Goal: Information Seeking & Learning: Find specific fact

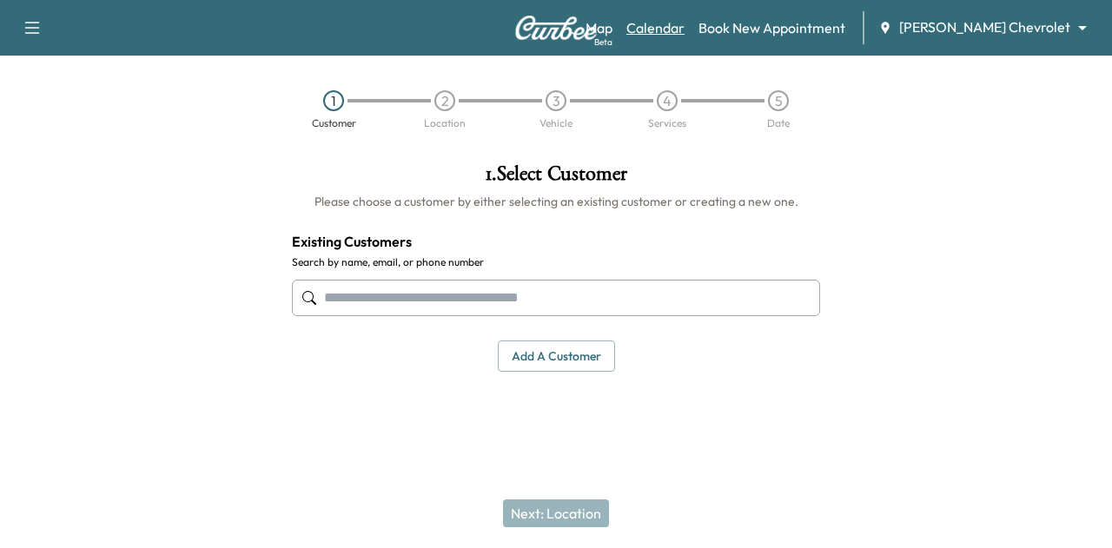
click at [685, 24] on link "Calendar" at bounding box center [656, 27] width 58 height 21
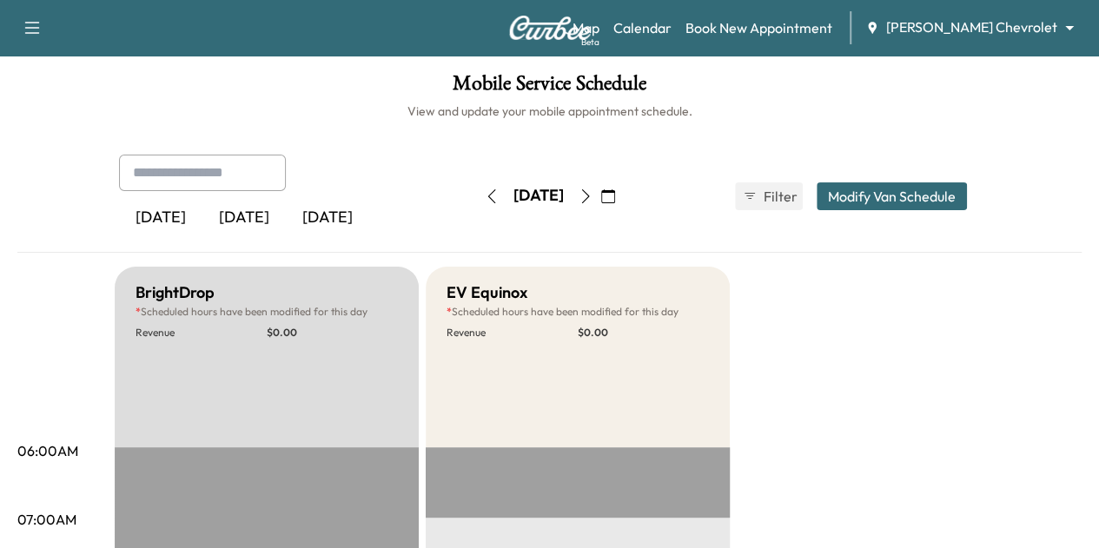
click at [601, 185] on button "button" at bounding box center [586, 197] width 30 height 28
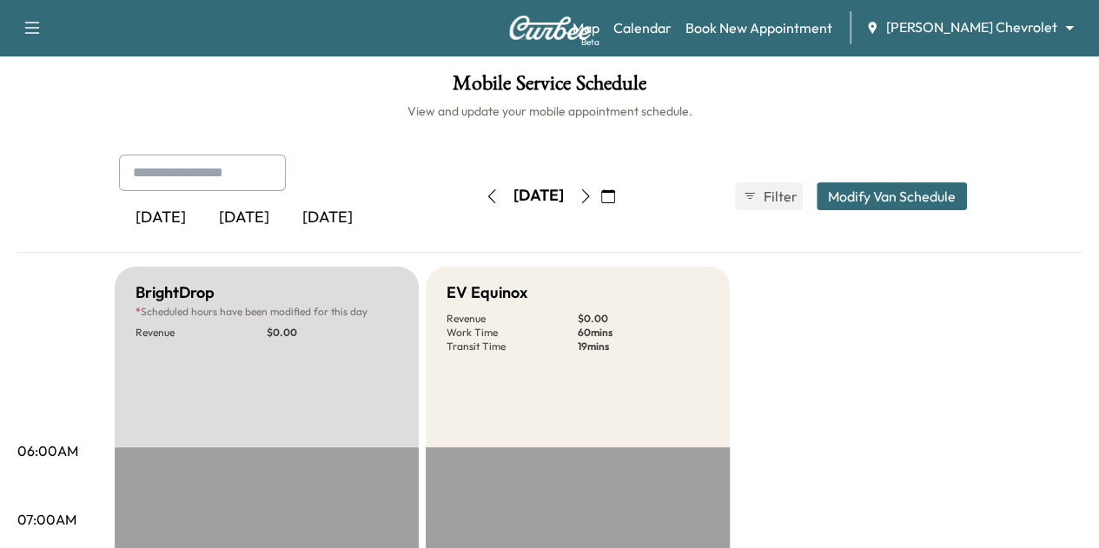
click at [593, 199] on icon "button" at bounding box center [586, 196] width 14 height 14
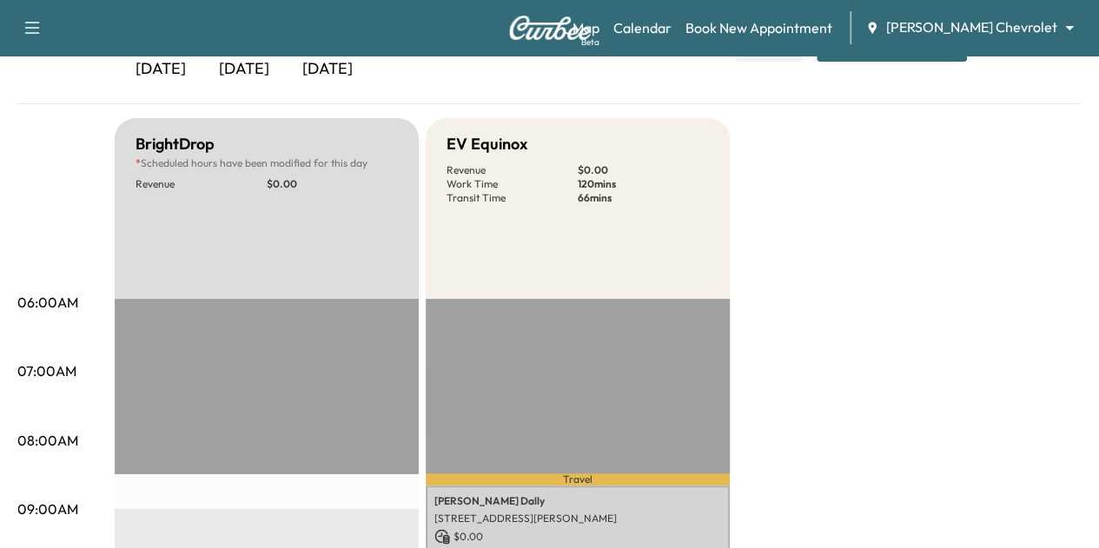
scroll to position [139, 0]
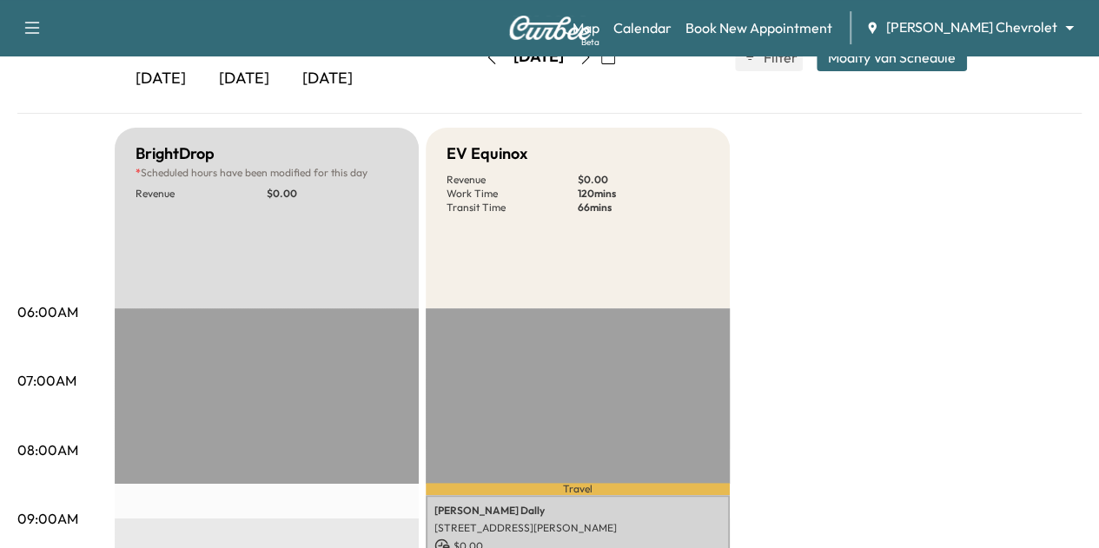
click at [964, 38] on div "Map Beta Calendar Book New Appointment [PERSON_NAME] Chevrolet ******** ​" at bounding box center [829, 27] width 513 height 33
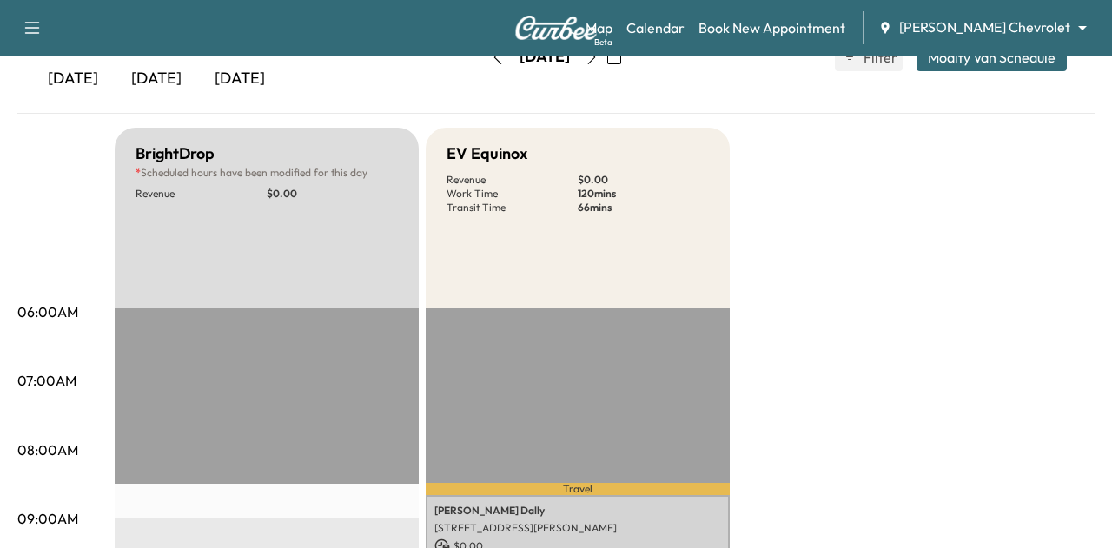
click at [964, 23] on body "Support Log Out Map Beta Calendar Book New Appointment [PERSON_NAME] Chevrolet …" at bounding box center [556, 135] width 1112 height 548
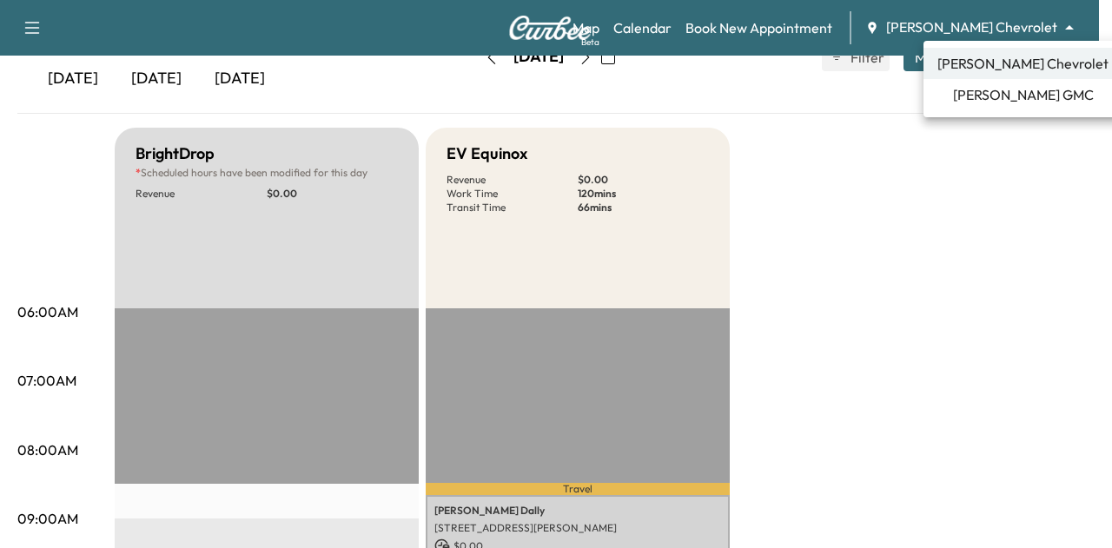
click at [956, 93] on li "[PERSON_NAME] GMC" at bounding box center [1023, 94] width 199 height 31
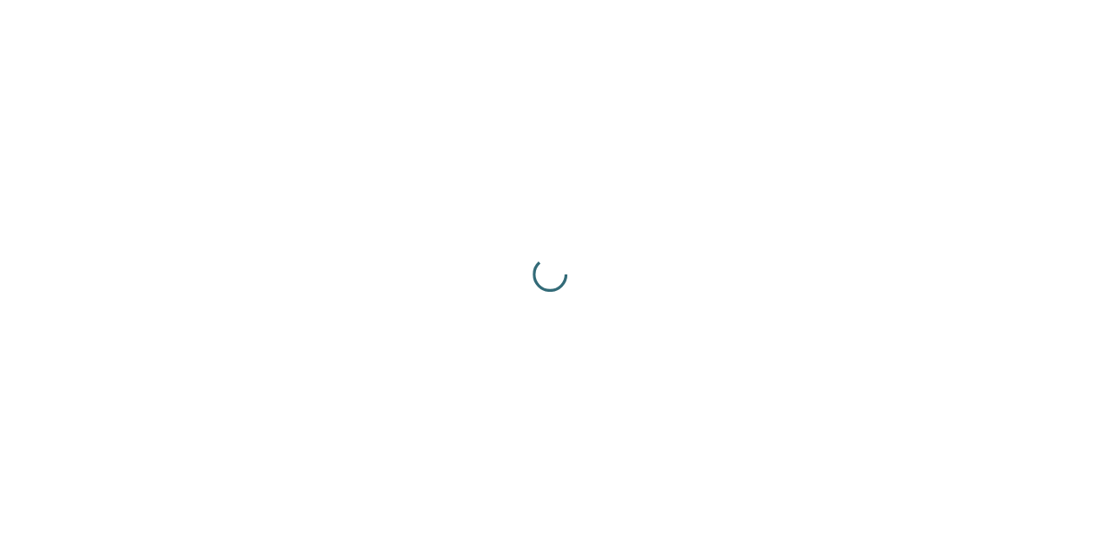
scroll to position [0, 0]
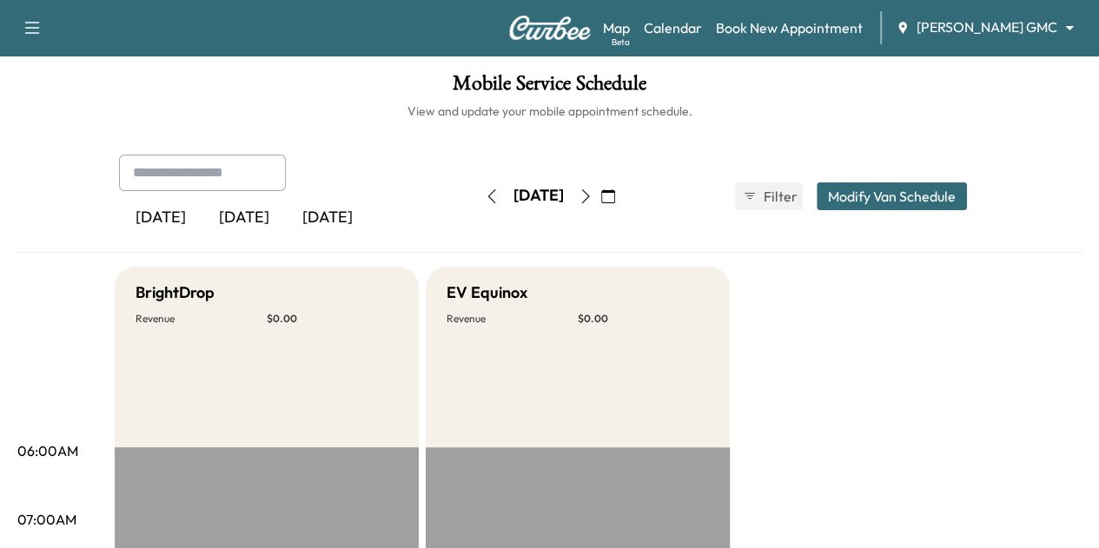
click at [485, 199] on icon "button" at bounding box center [492, 196] width 14 height 14
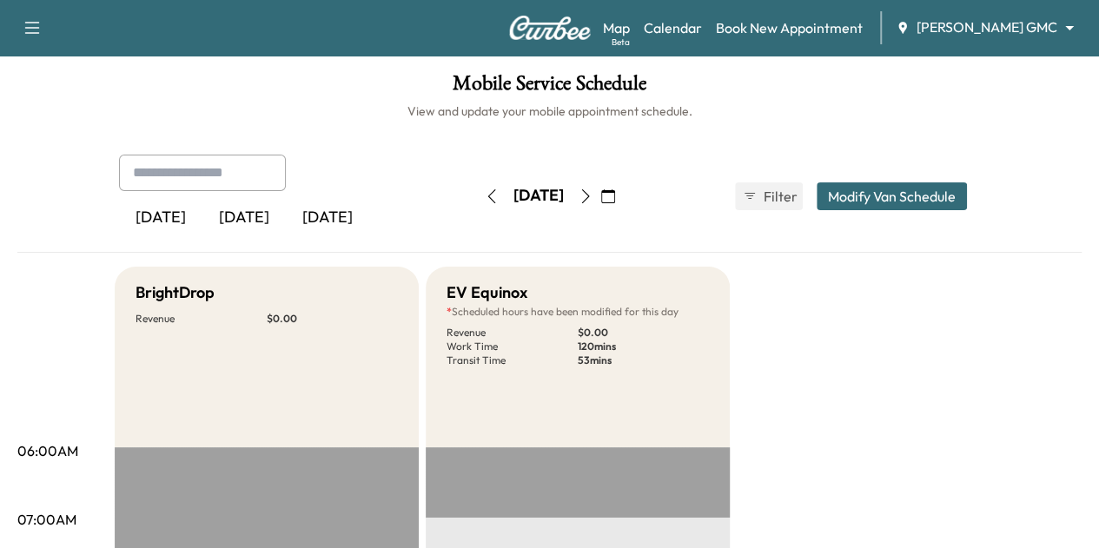
scroll to position [23, 0]
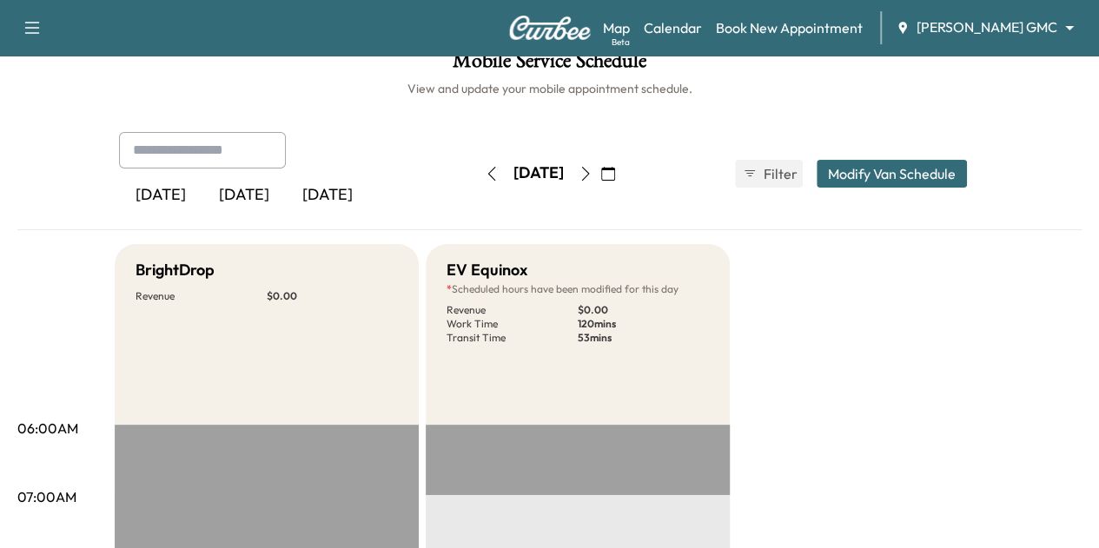
click at [982, 30] on body "Support Log Out Map Beta Calendar Book New Appointment [PERSON_NAME] GMC ******…" at bounding box center [549, 251] width 1099 height 548
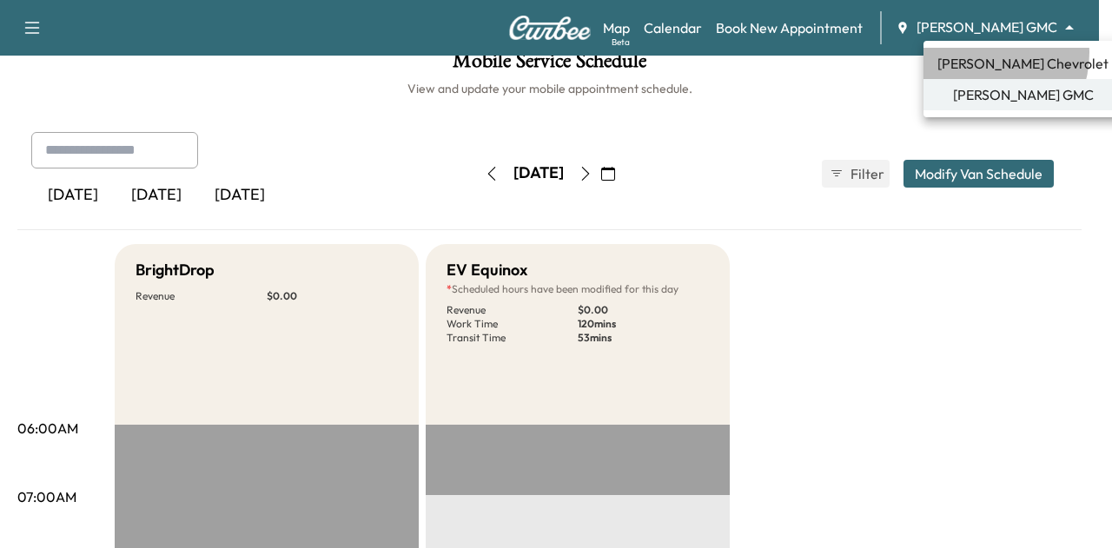
click at [981, 53] on span "[PERSON_NAME] Chevrolet" at bounding box center [1023, 63] width 171 height 21
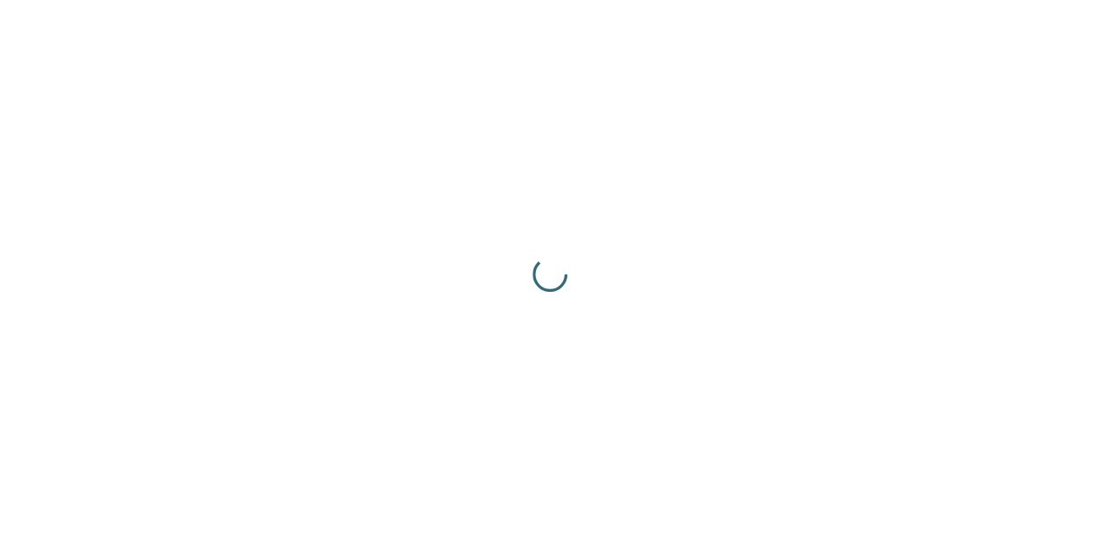
scroll to position [0, 0]
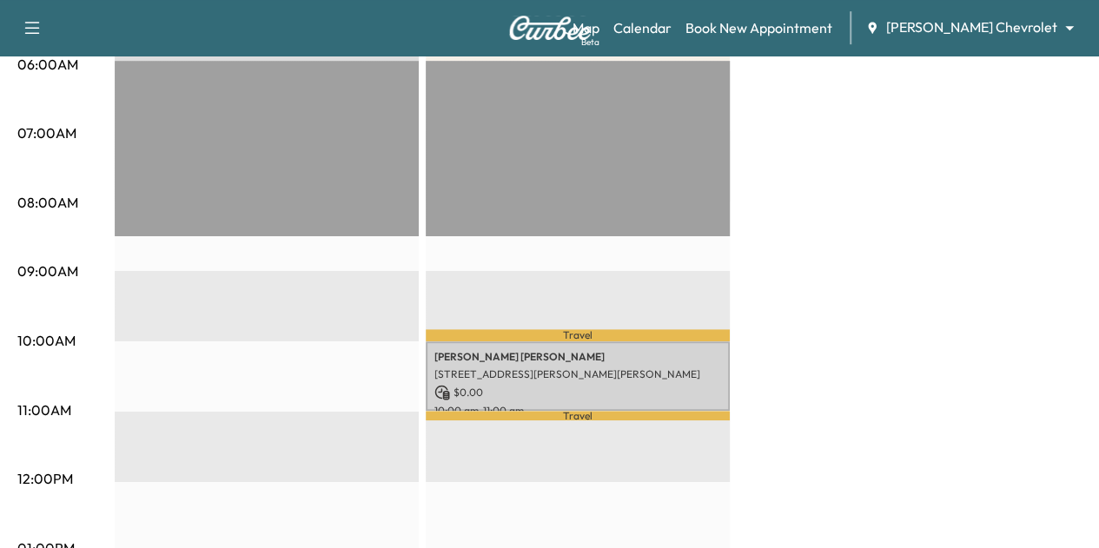
scroll to position [429, 0]
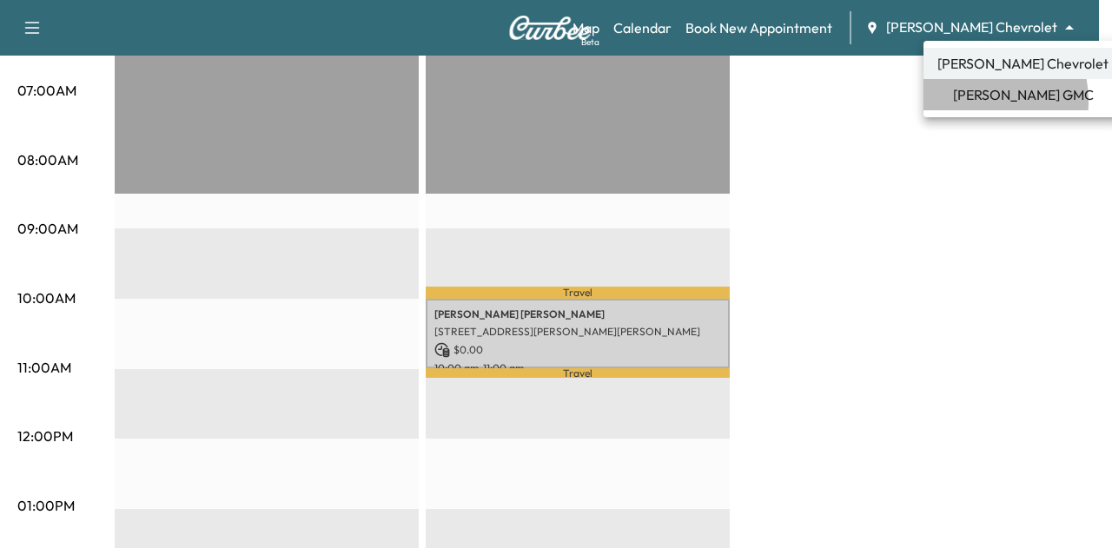
click at [962, 102] on li "[PERSON_NAME] GMC" at bounding box center [1023, 94] width 199 height 31
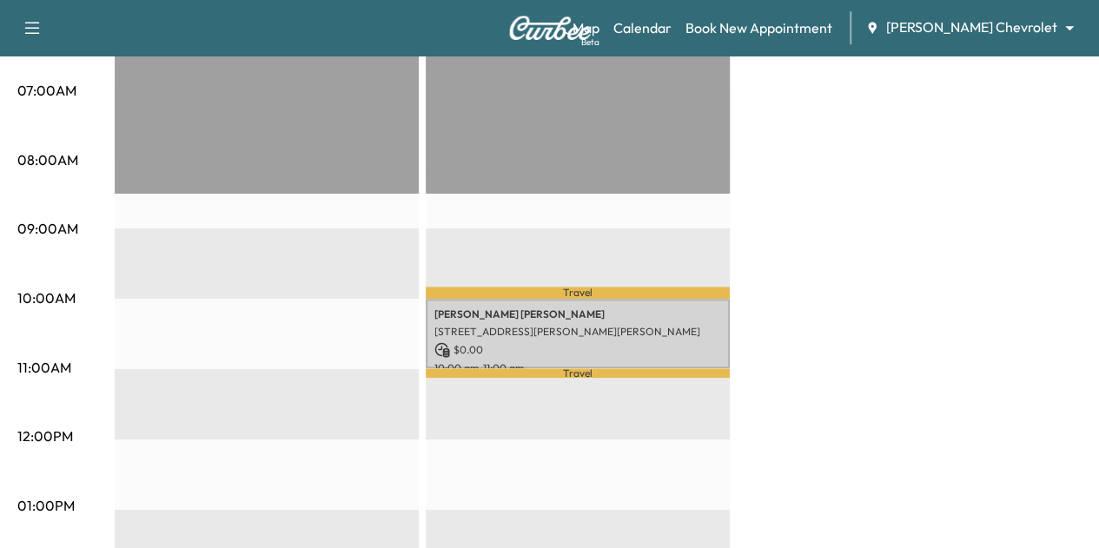
scroll to position [0, 0]
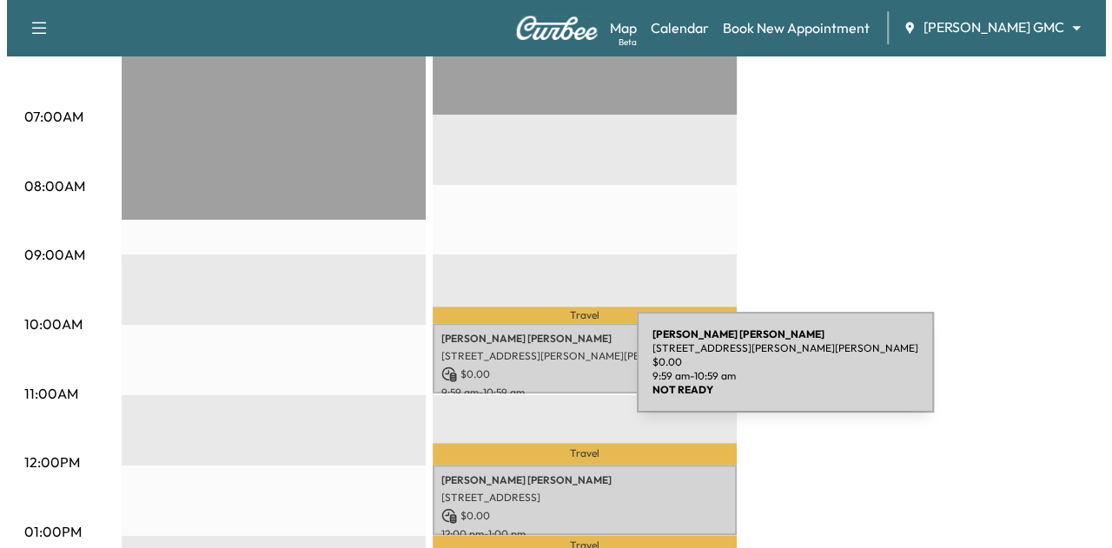
scroll to position [408, 0]
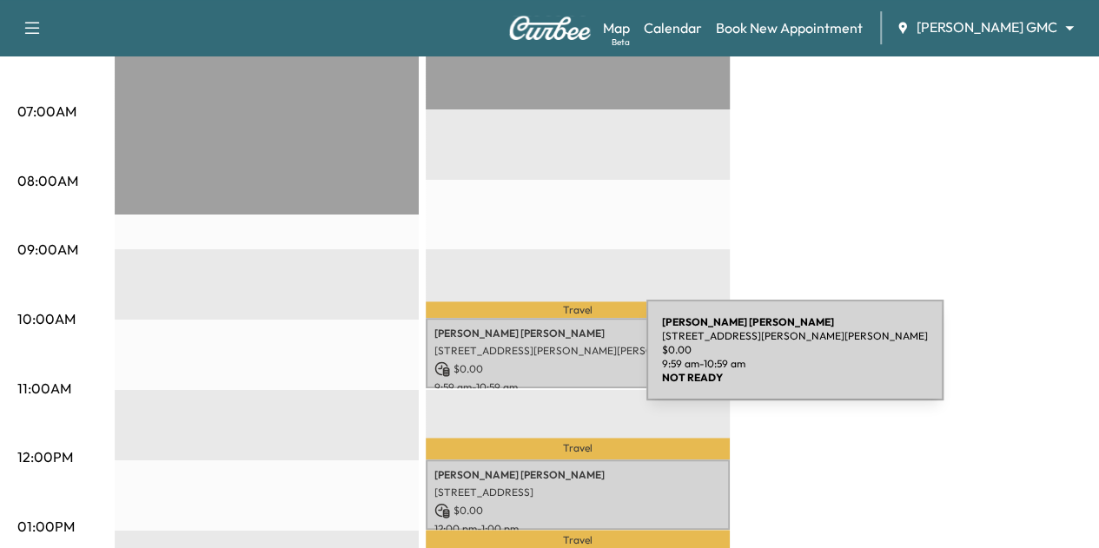
click at [516, 362] on p "$ 0.00" at bounding box center [578, 370] width 287 height 16
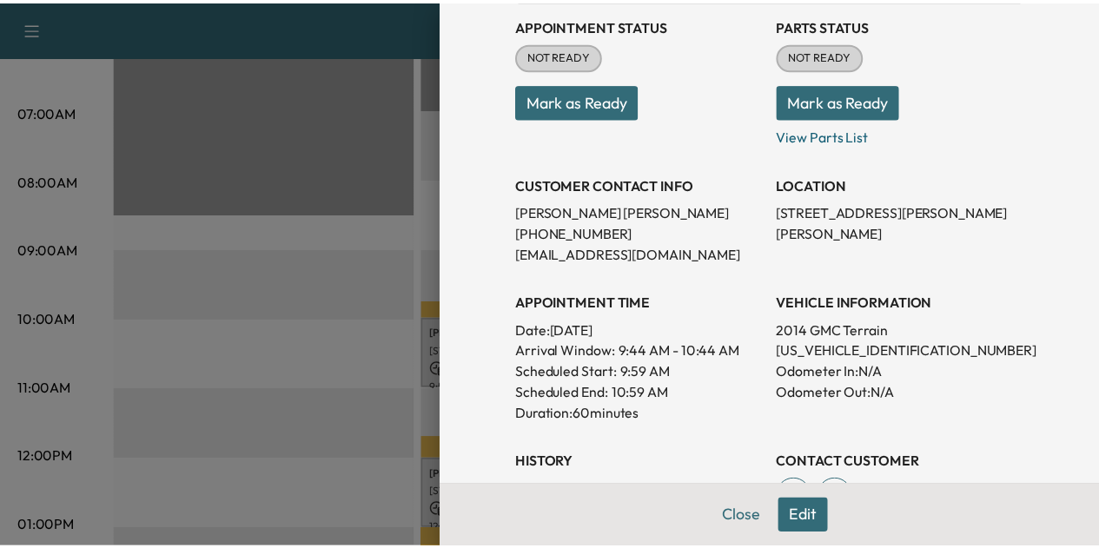
scroll to position [205, 0]
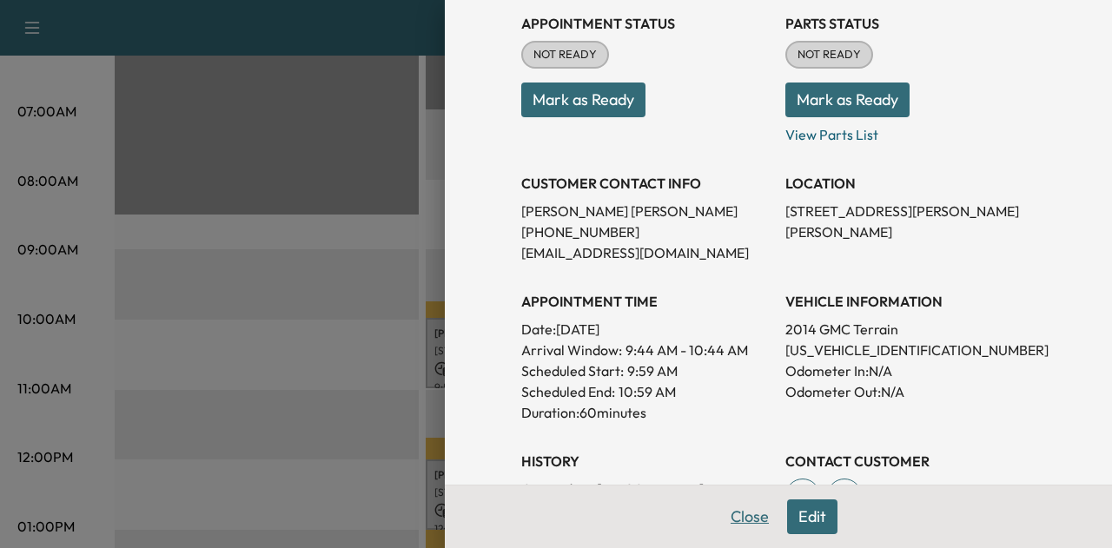
click at [735, 518] on button "Close" at bounding box center [750, 517] width 61 height 35
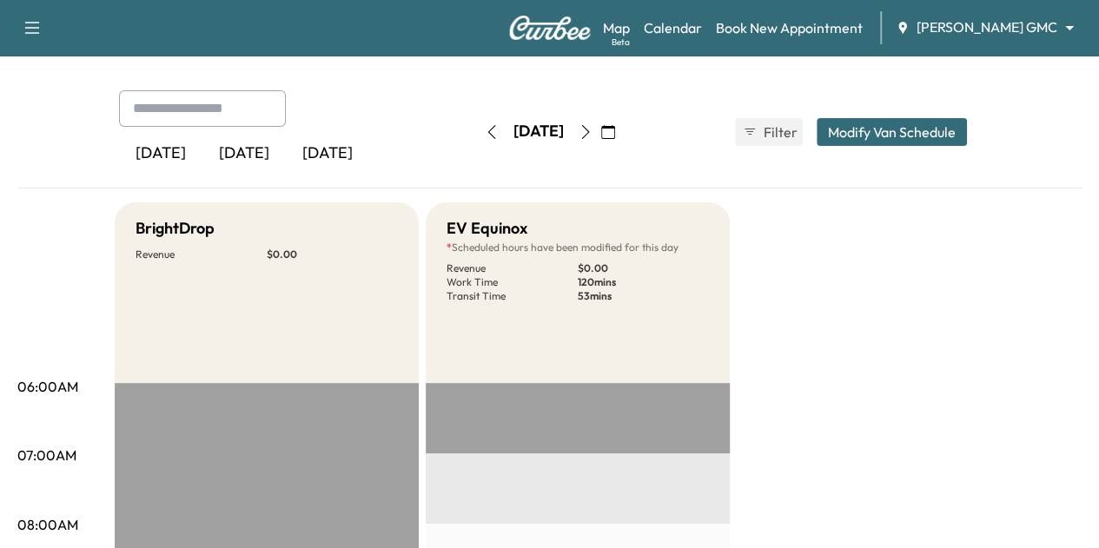
scroll to position [0, 0]
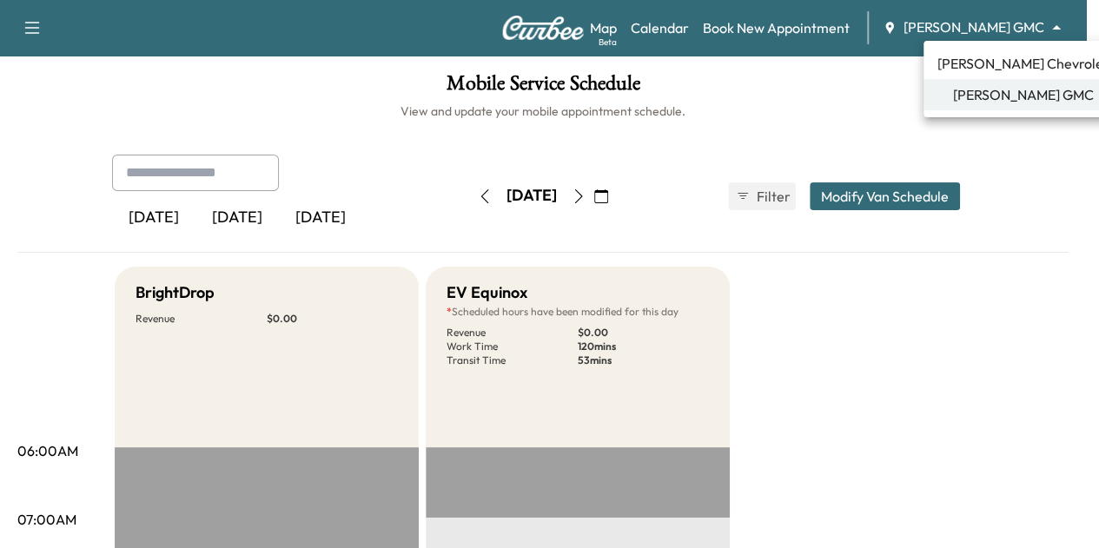
click at [1015, 25] on body "Support Log Out Map Beta Calendar Book New Appointment [PERSON_NAME] GMC ******…" at bounding box center [549, 274] width 1099 height 548
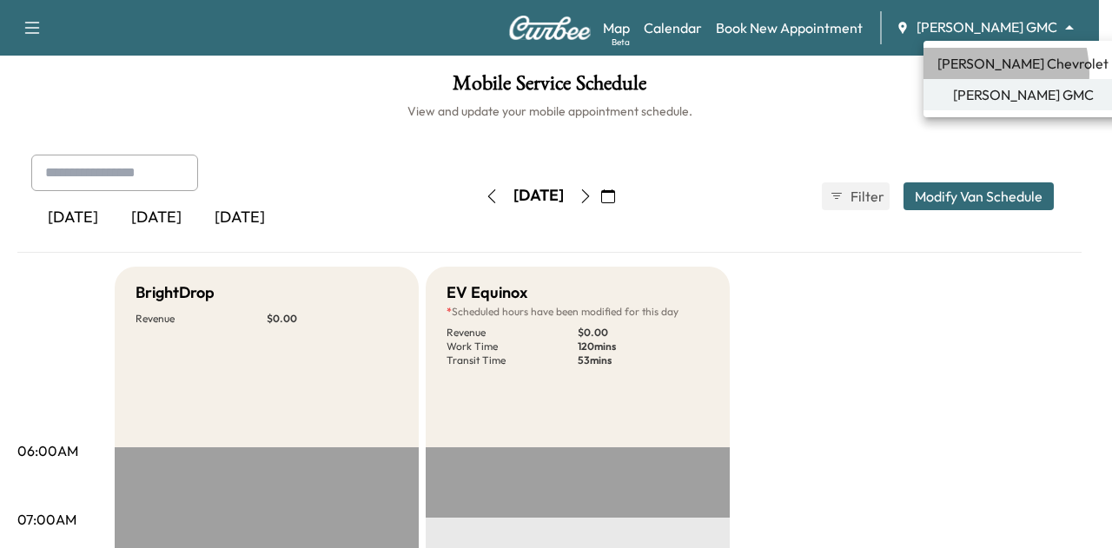
click at [979, 73] on span "[PERSON_NAME] Chevrolet" at bounding box center [1023, 63] width 171 height 21
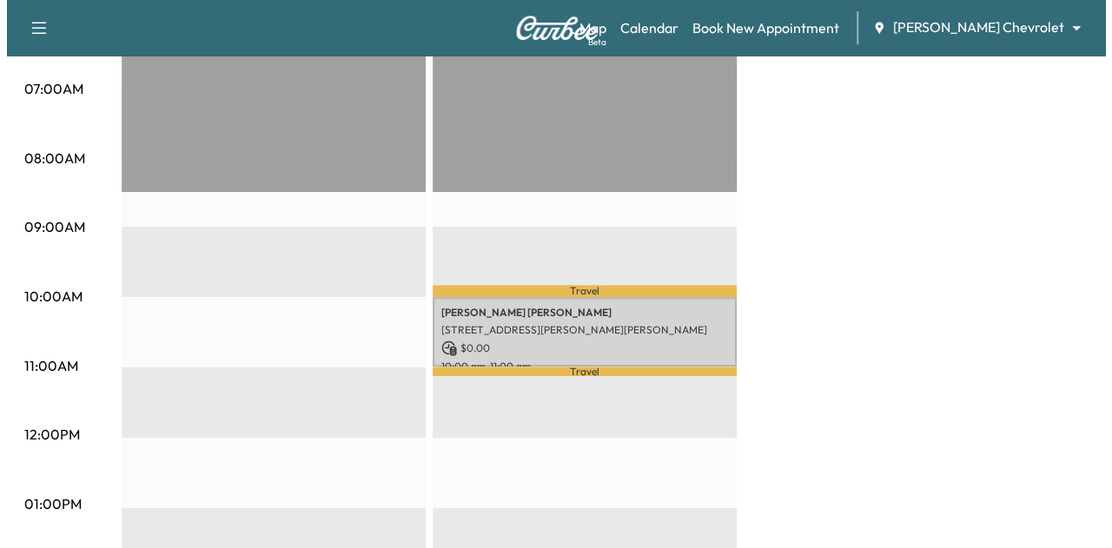
scroll to position [430, 0]
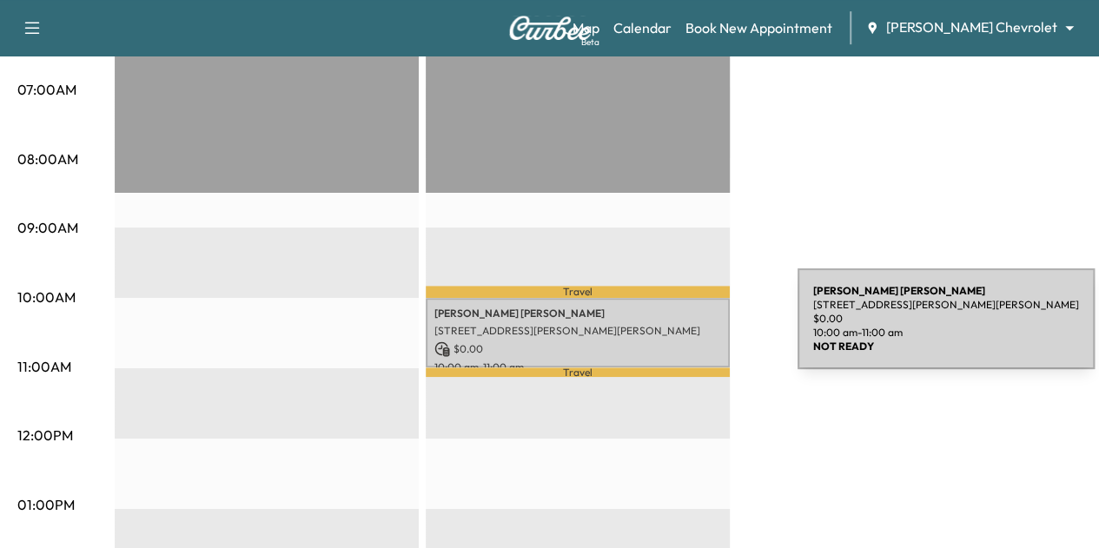
click at [667, 331] on p "[STREET_ADDRESS][PERSON_NAME][PERSON_NAME]" at bounding box center [578, 331] width 287 height 14
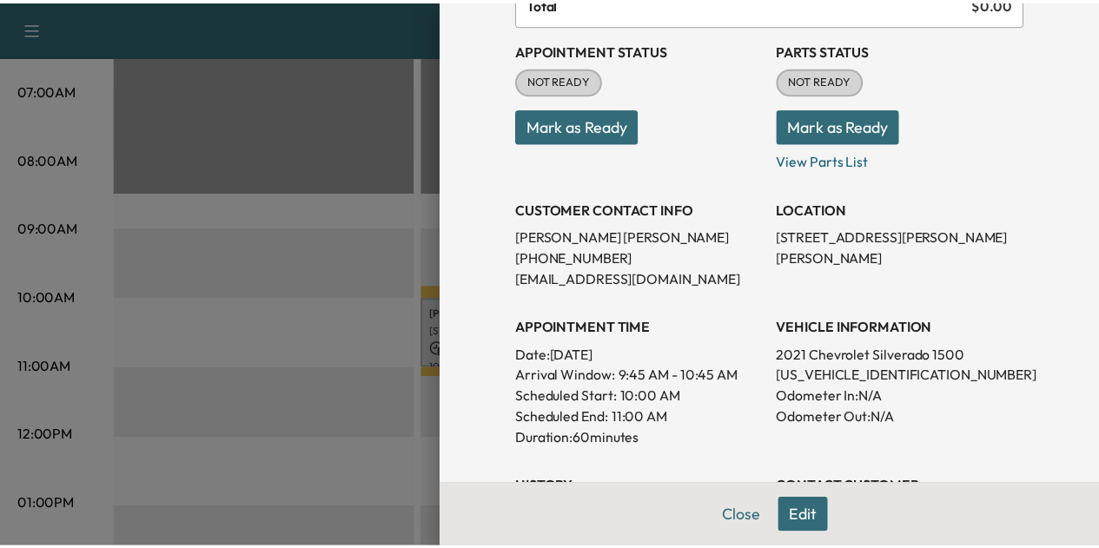
scroll to position [0, 0]
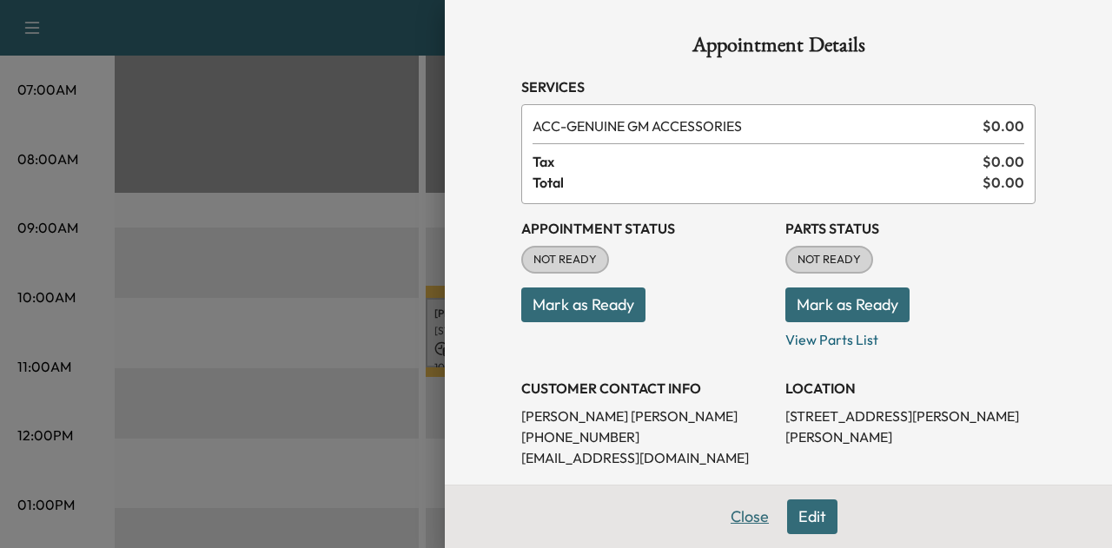
click at [734, 501] on button "Close" at bounding box center [750, 517] width 61 height 35
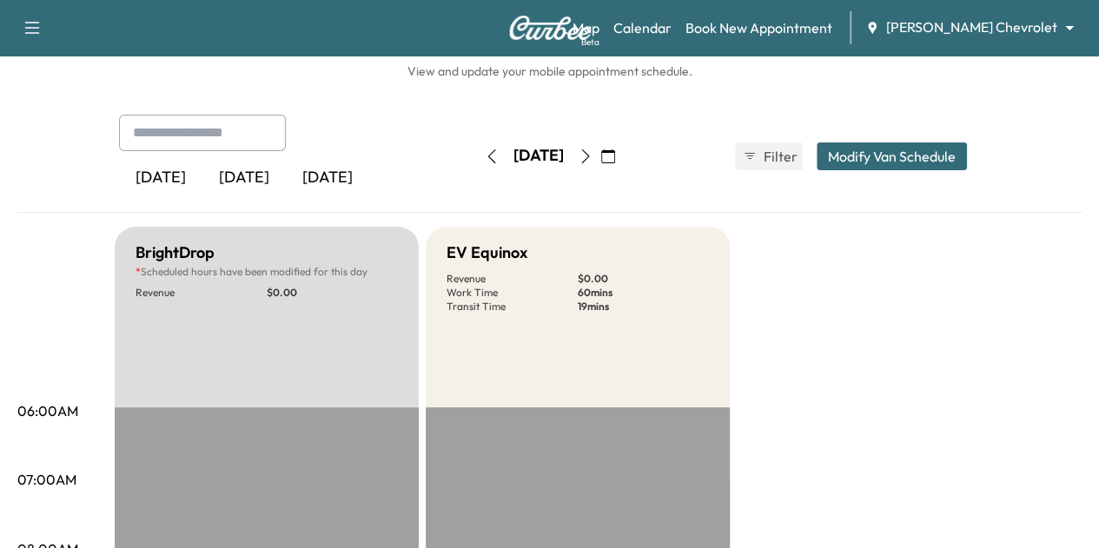
scroll to position [2, 0]
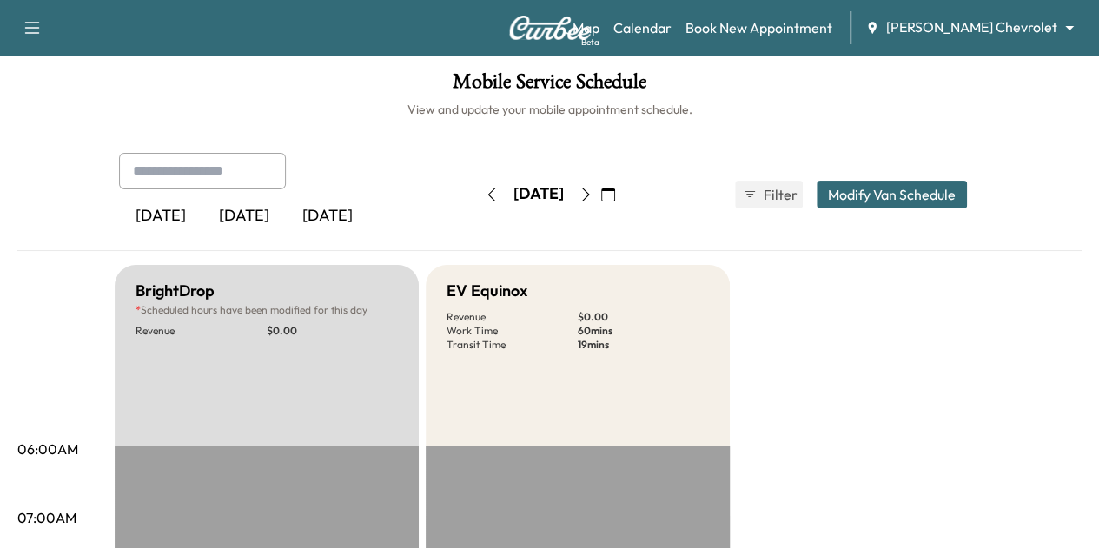
click at [593, 188] on icon "button" at bounding box center [586, 195] width 14 height 14
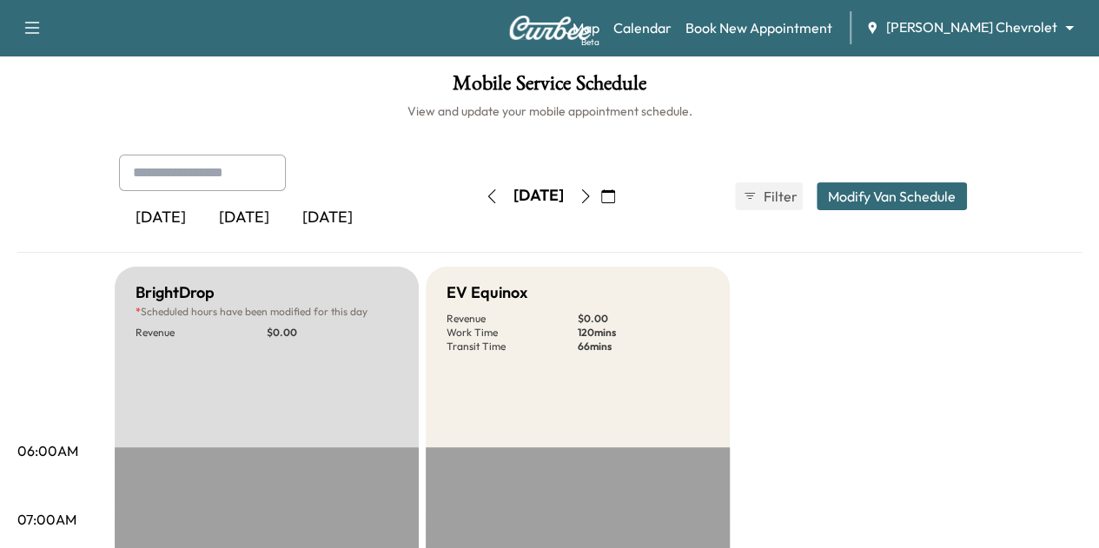
click at [477, 194] on button "button" at bounding box center [492, 197] width 30 height 28
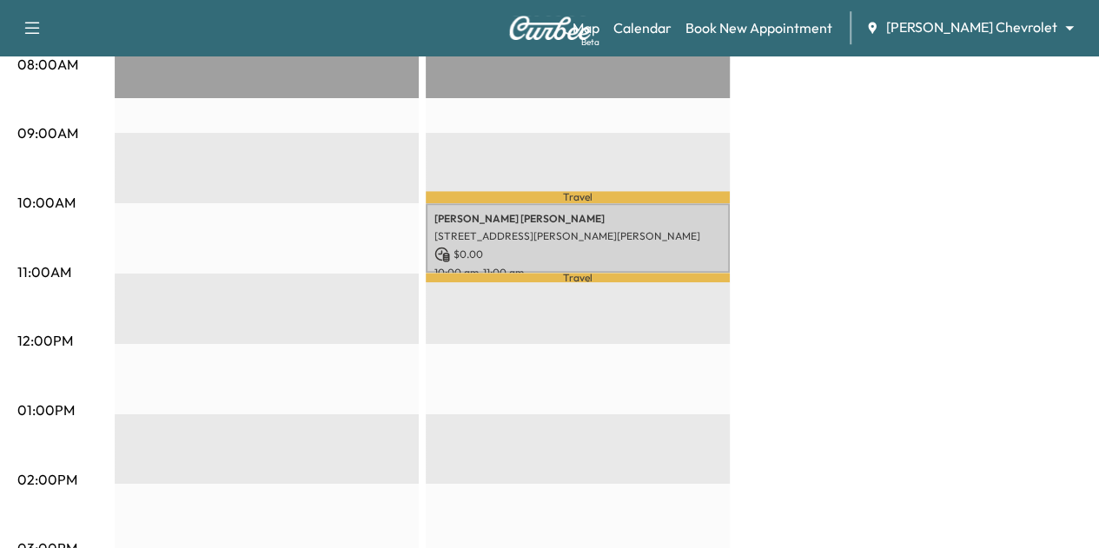
scroll to position [519, 0]
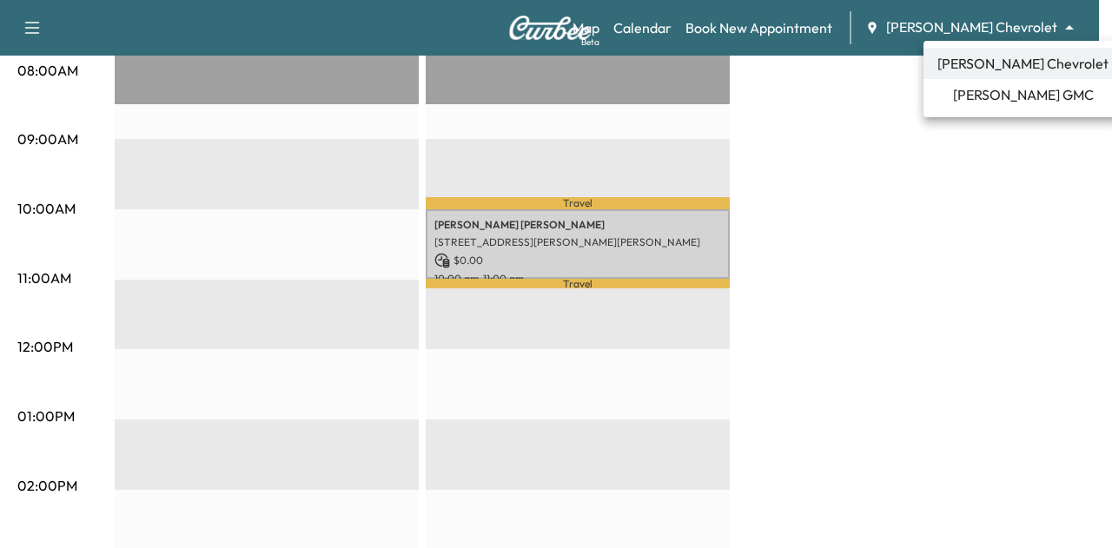
click at [984, 88] on span "[PERSON_NAME] GMC" at bounding box center [1023, 94] width 141 height 21
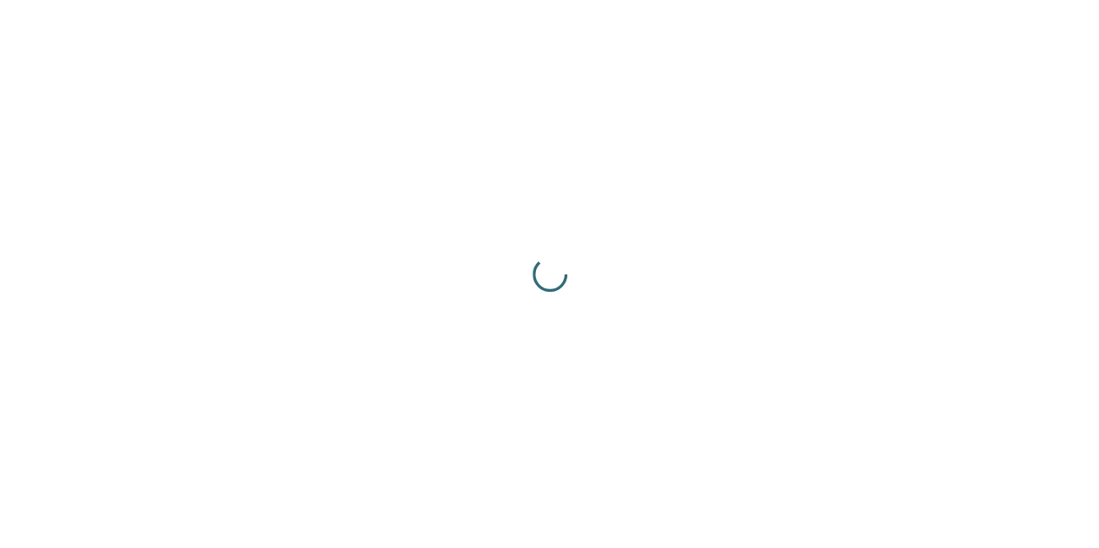
scroll to position [0, 0]
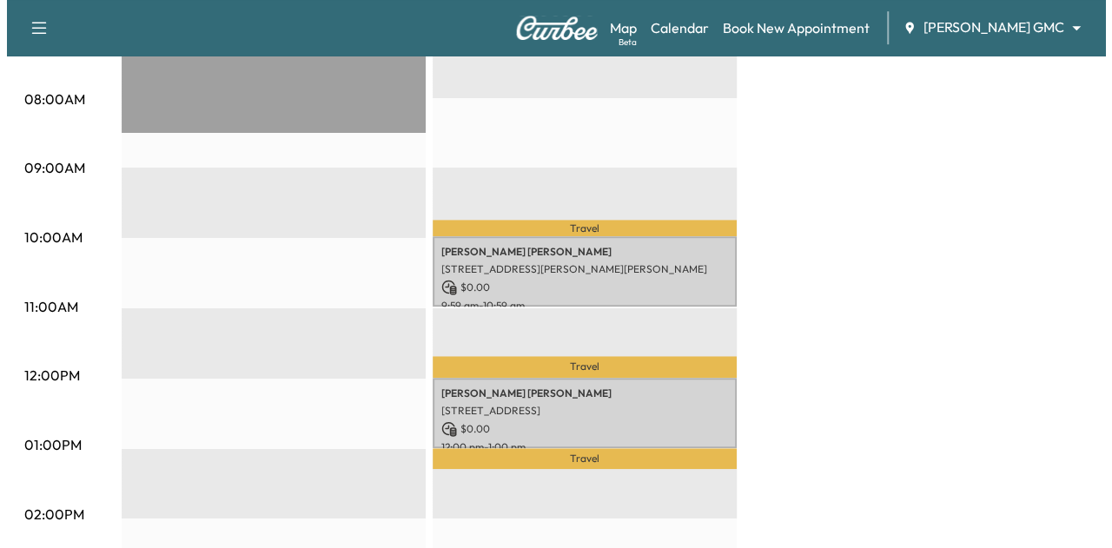
scroll to position [494, 0]
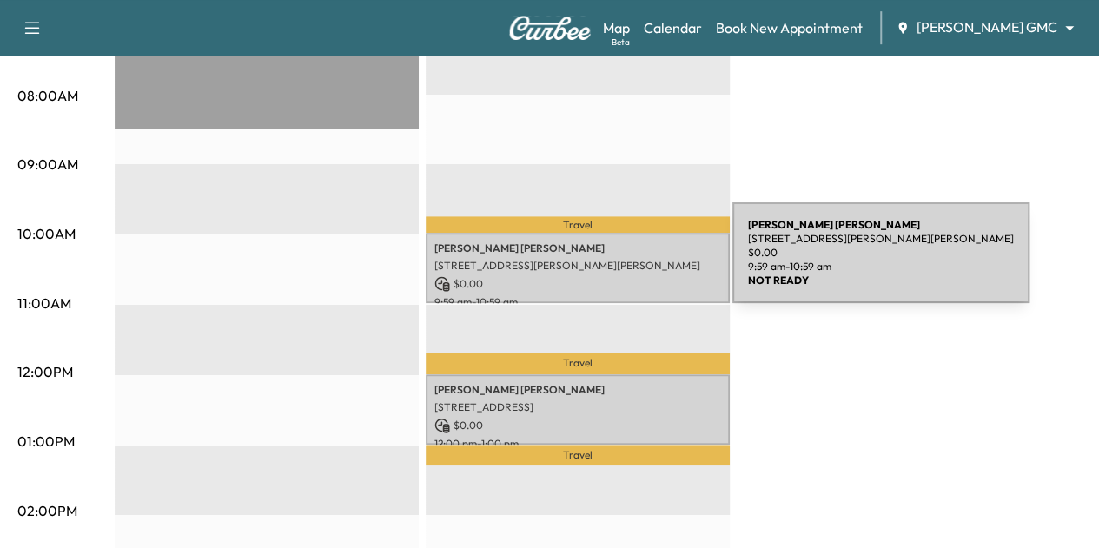
click at [603, 264] on p "[STREET_ADDRESS][PERSON_NAME][PERSON_NAME]" at bounding box center [578, 266] width 287 height 14
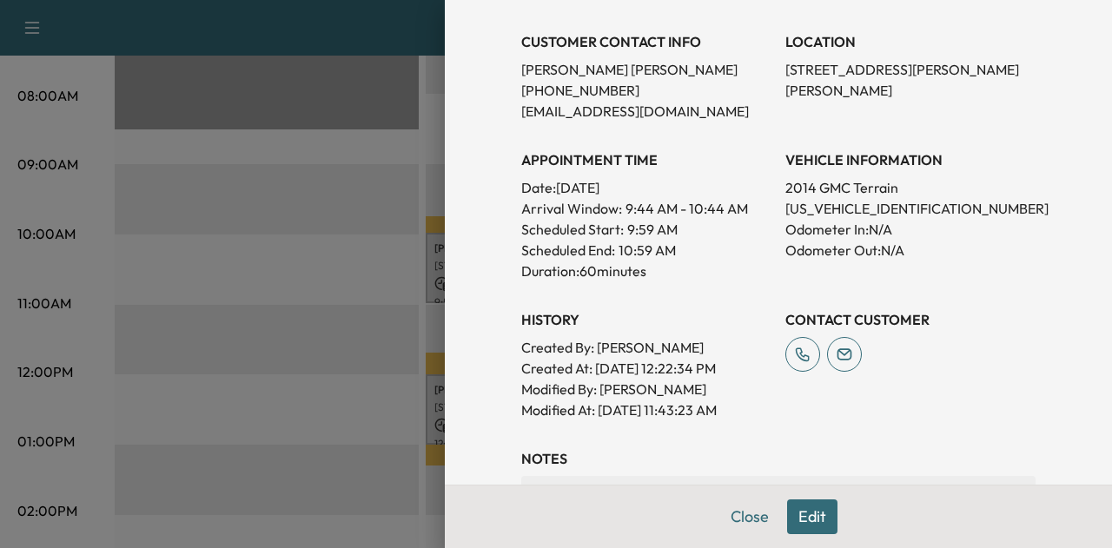
scroll to position [355, 0]
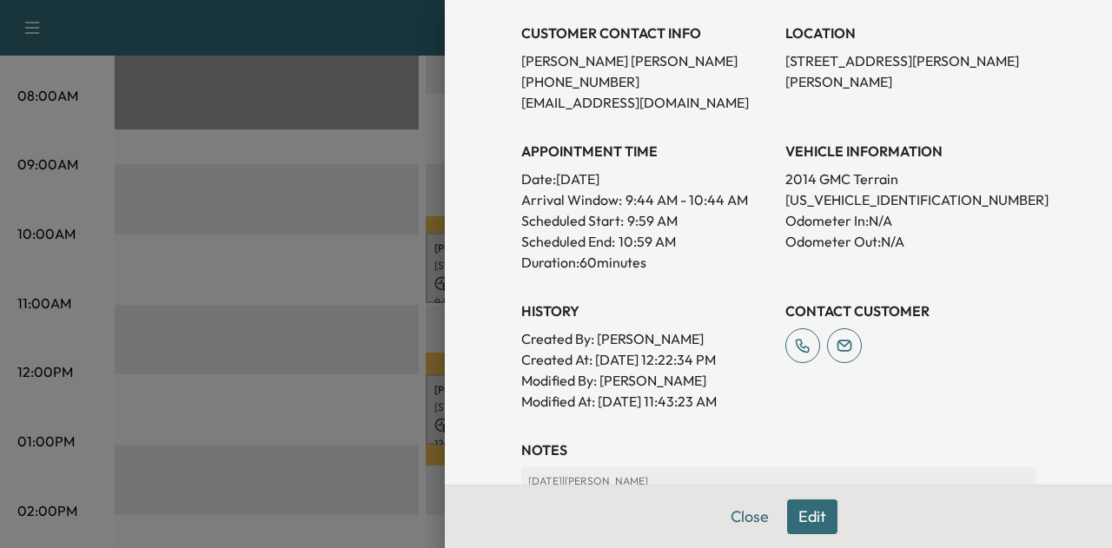
click at [806, 199] on p "[US_VEHICLE_IDENTIFICATION_NUMBER]" at bounding box center [911, 199] width 250 height 21
copy p "[US_VEHICLE_IDENTIFICATION_NUMBER]"
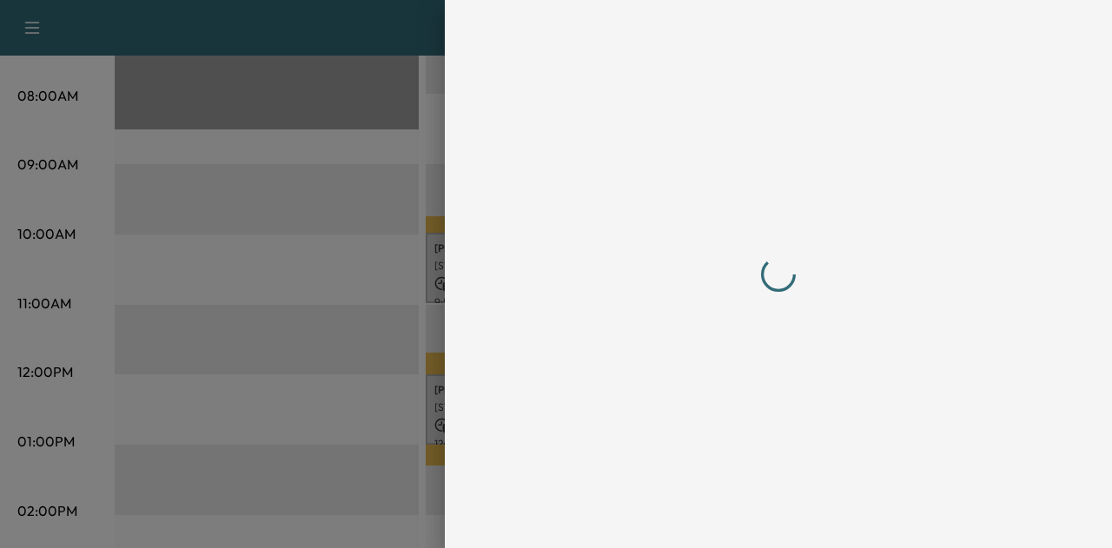
scroll to position [0, 0]
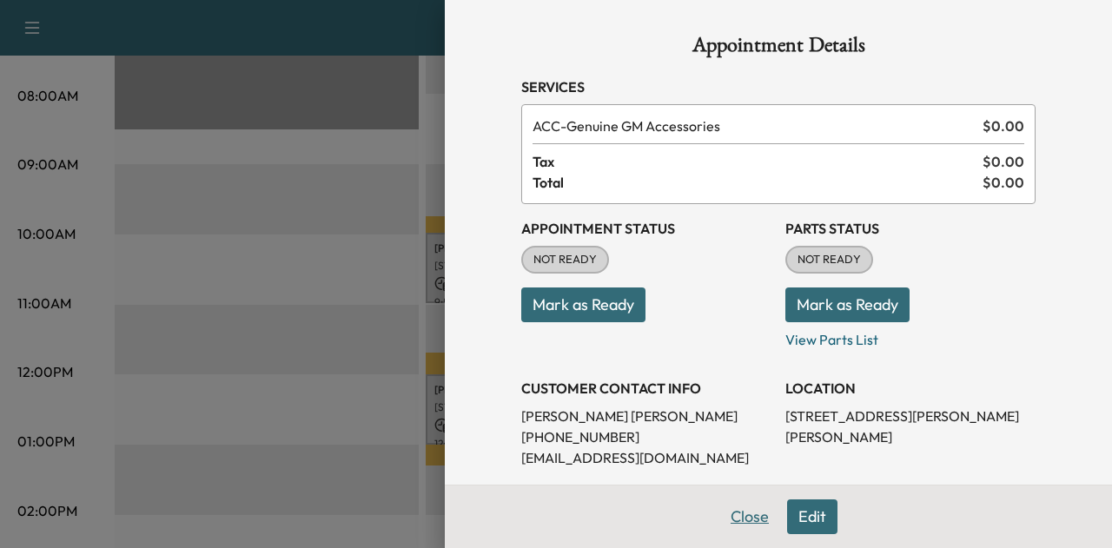
click at [738, 521] on button "Close" at bounding box center [750, 517] width 61 height 35
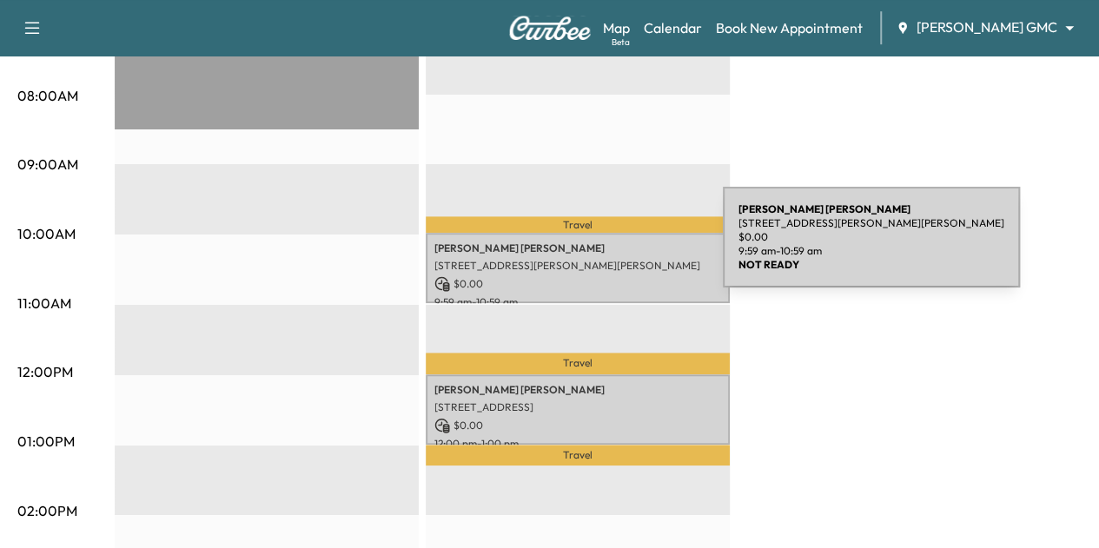
click at [593, 248] on p "[PERSON_NAME]" at bounding box center [578, 249] width 287 height 14
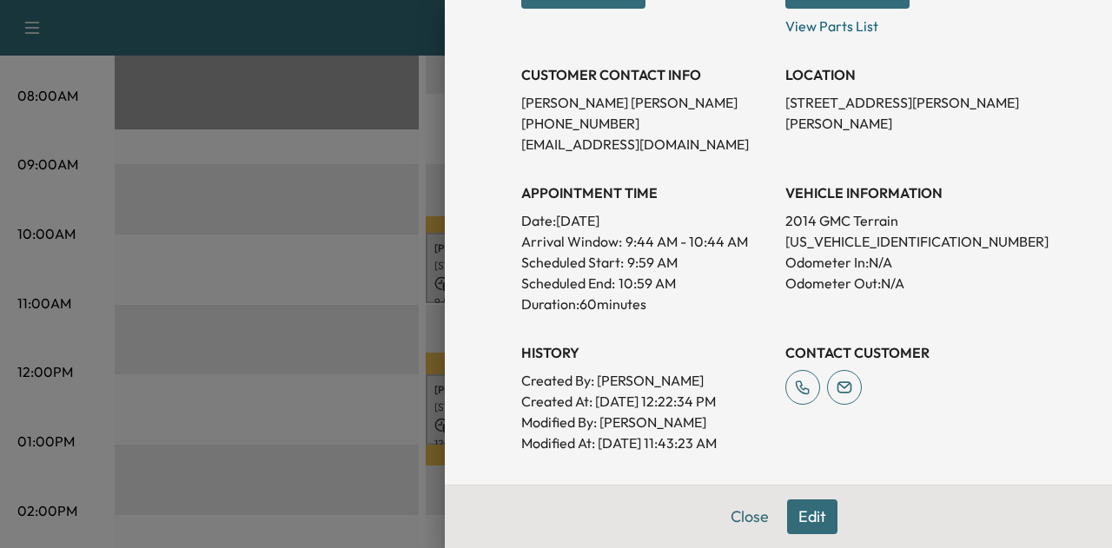
scroll to position [315, 0]
click at [728, 522] on button "Close" at bounding box center [750, 517] width 61 height 35
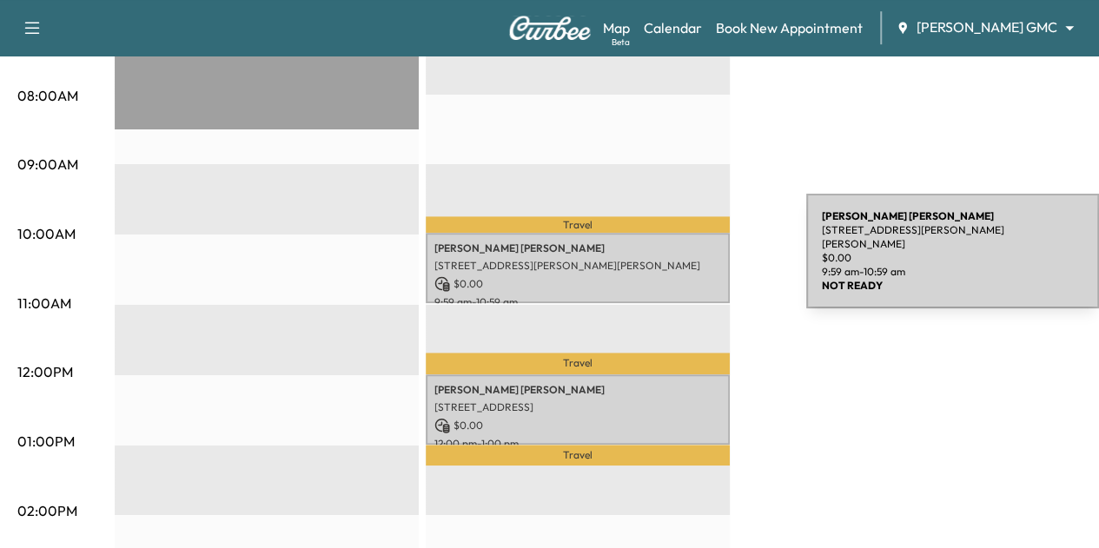
click at [676, 259] on p "[STREET_ADDRESS][PERSON_NAME][PERSON_NAME]" at bounding box center [578, 266] width 287 height 14
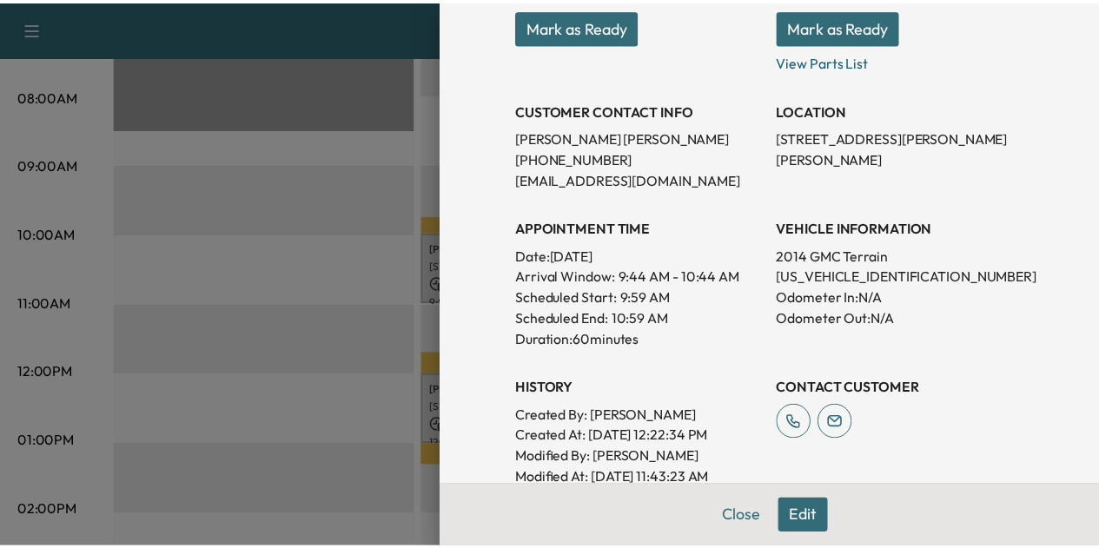
scroll to position [324, 0]
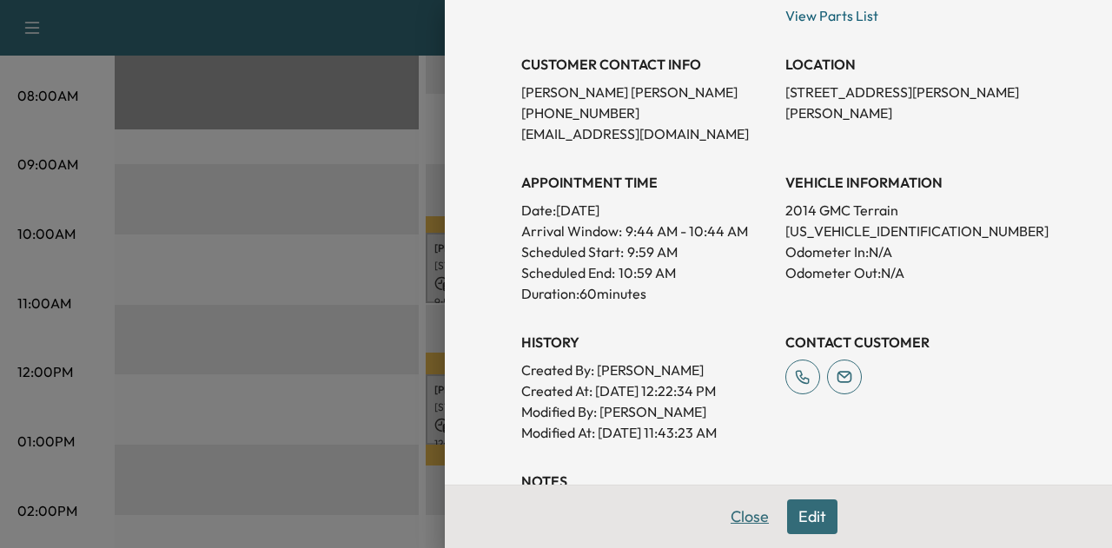
click at [720, 512] on button "Close" at bounding box center [750, 517] width 61 height 35
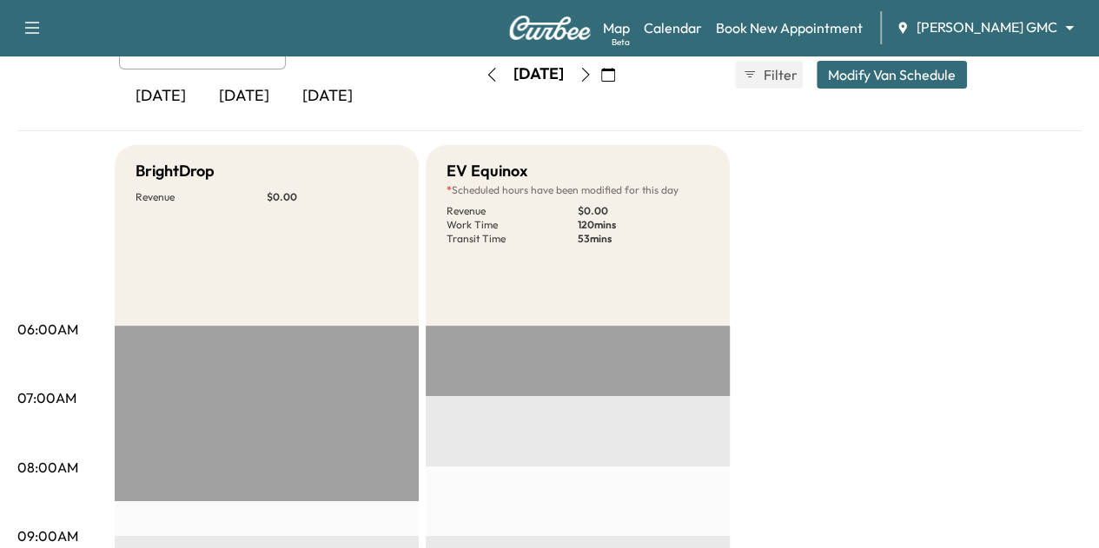
scroll to position [106, 0]
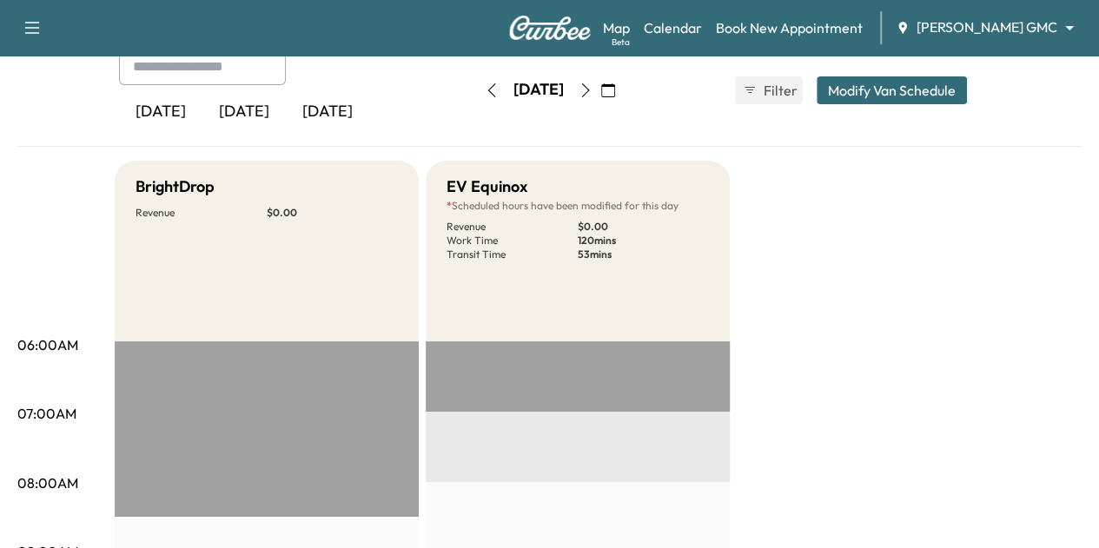
click at [959, 30] on body "Support Log Out Map Beta Calendar Book New Appointment [PERSON_NAME] GMC ******…" at bounding box center [549, 168] width 1099 height 548
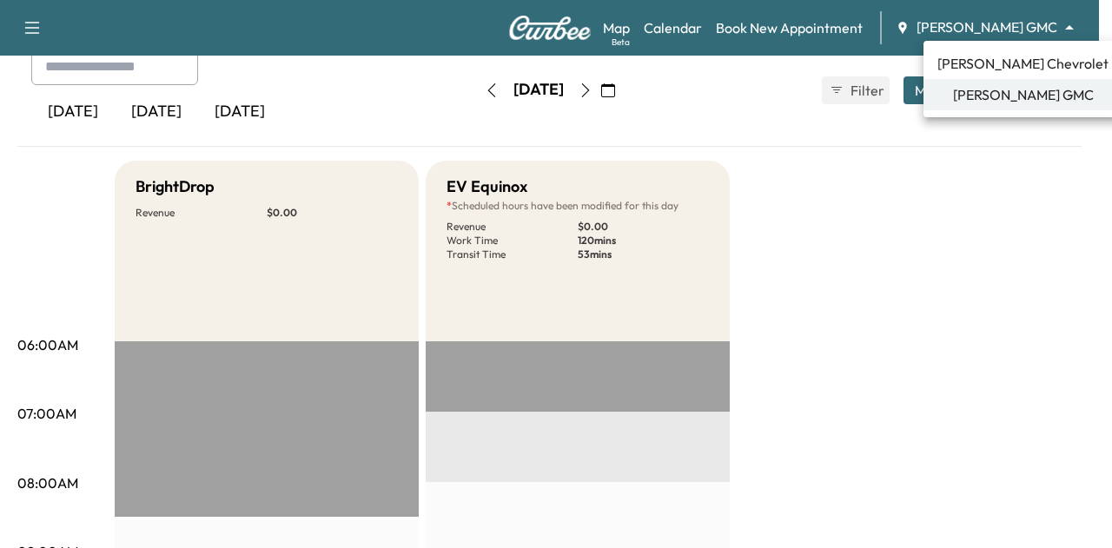
click at [966, 51] on li "[PERSON_NAME] Chevrolet" at bounding box center [1023, 63] width 199 height 31
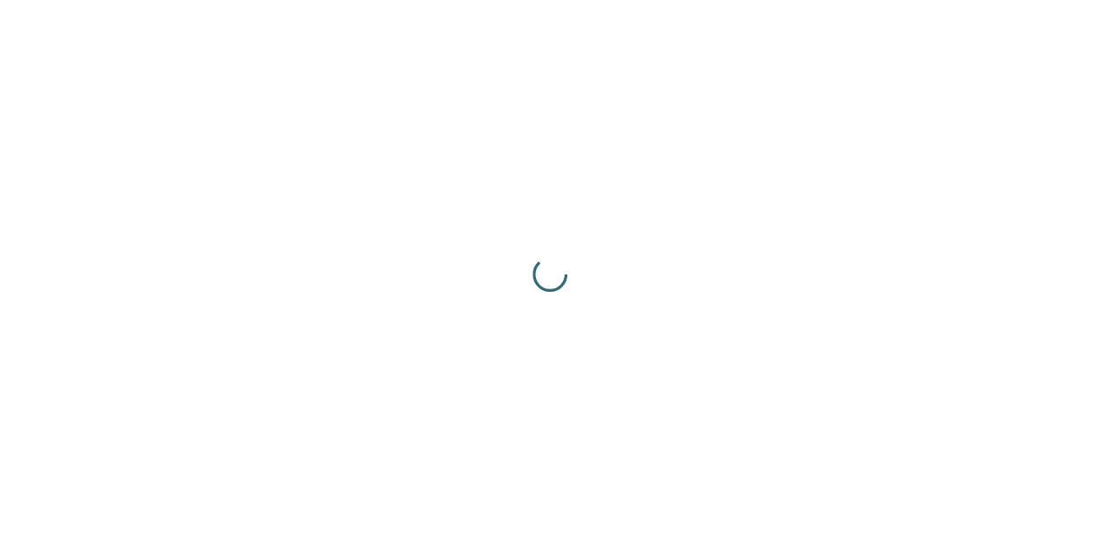
scroll to position [0, 0]
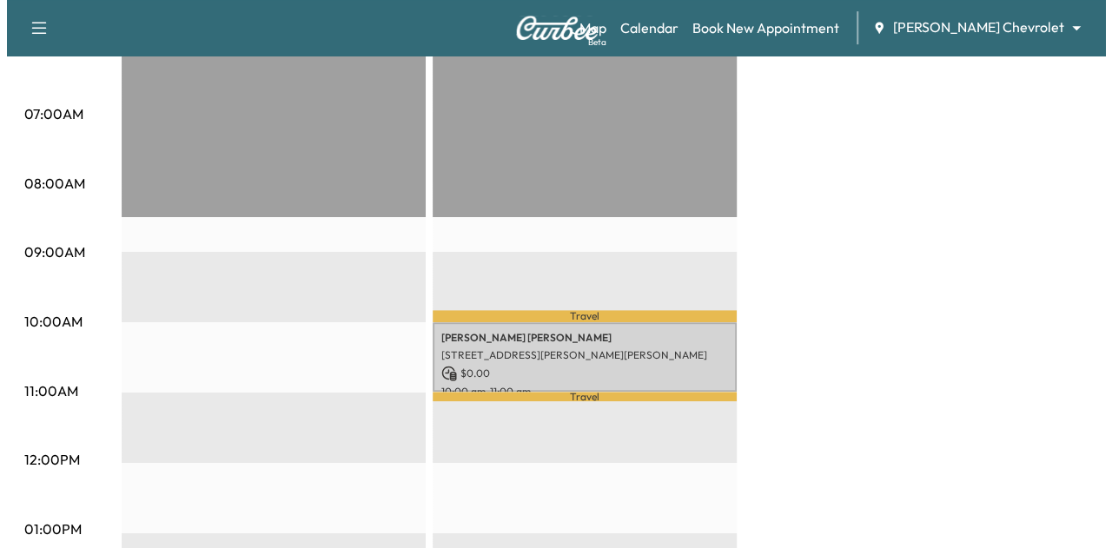
scroll to position [472, 0]
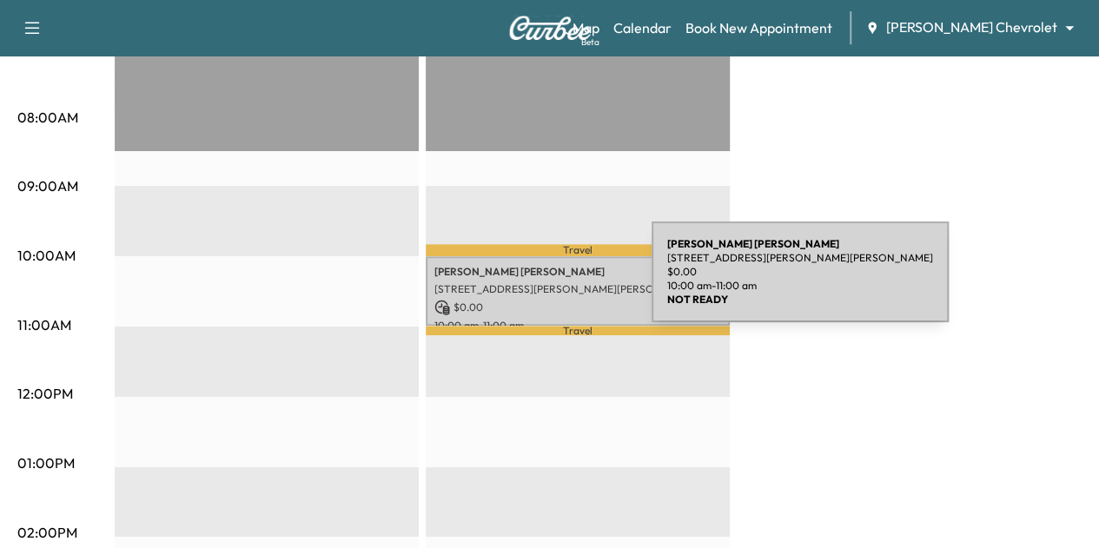
click at [521, 282] on p "[STREET_ADDRESS][PERSON_NAME][PERSON_NAME]" at bounding box center [578, 289] width 287 height 14
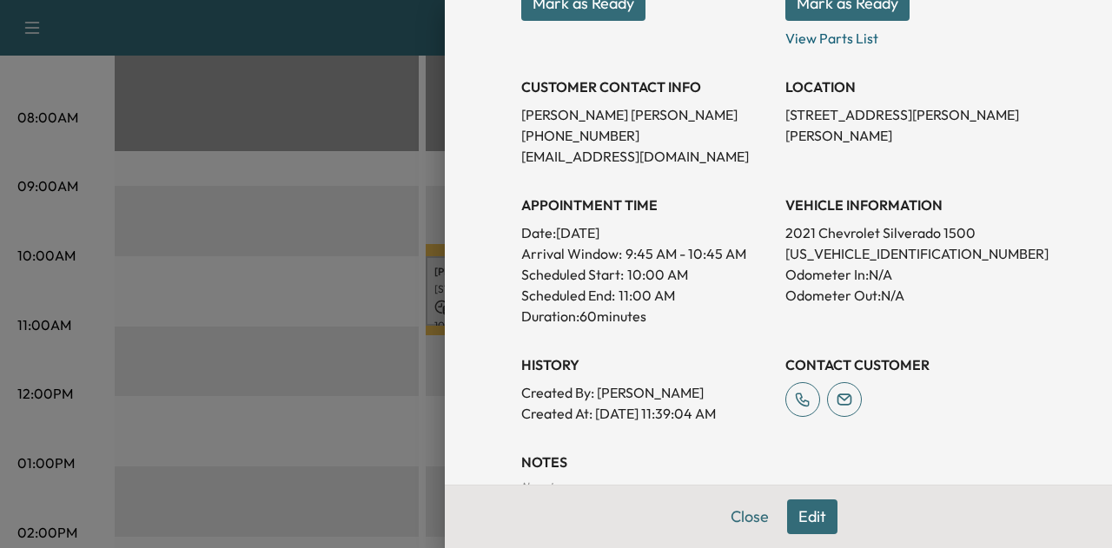
scroll to position [300, 0]
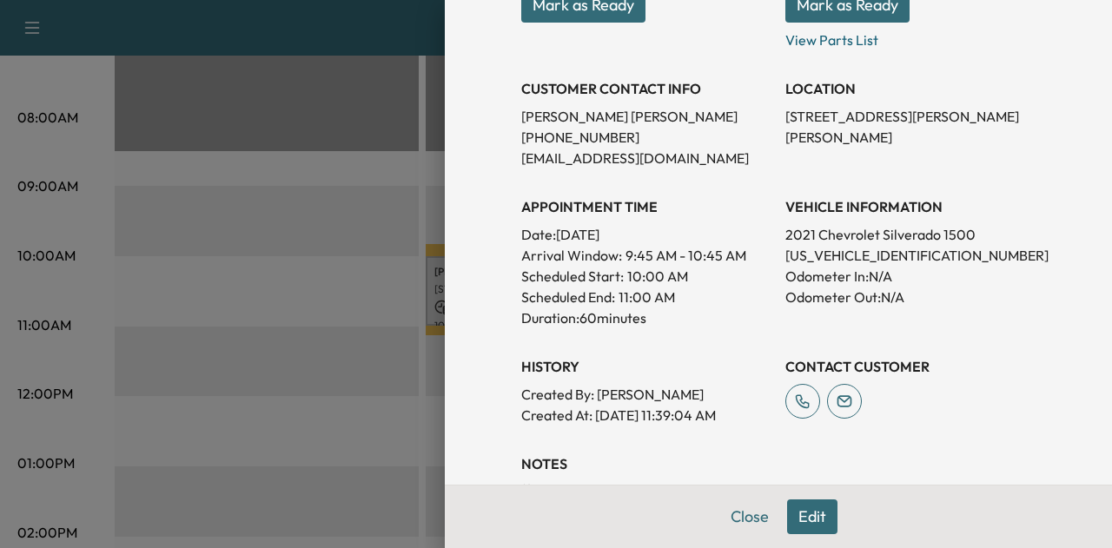
click at [833, 263] on p "[US_VEHICLE_IDENTIFICATION_NUMBER]" at bounding box center [911, 255] width 250 height 21
copy p "[US_VEHICLE_IDENTIFICATION_NUMBER]"
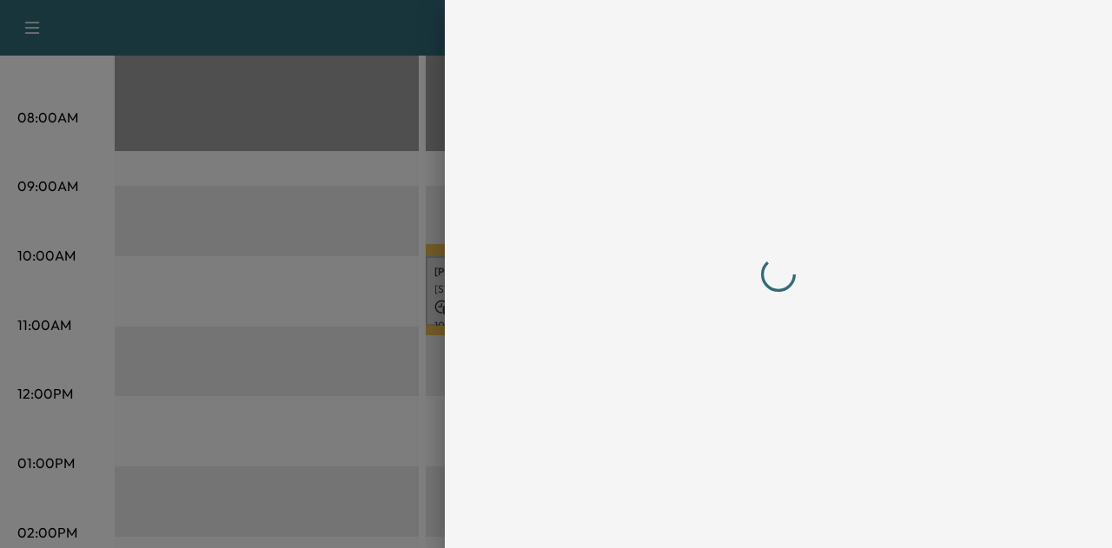
scroll to position [0, 0]
